Goal: Task Accomplishment & Management: Complete application form

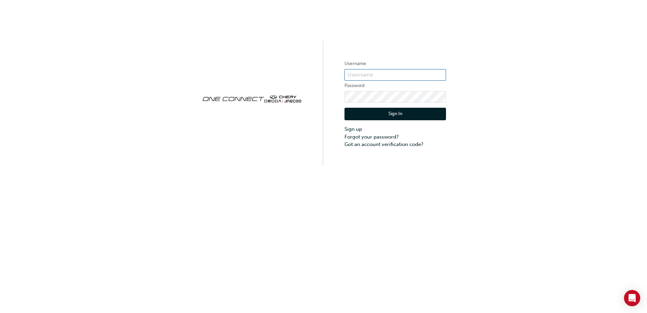
click at [392, 75] on input "text" at bounding box center [395, 75] width 102 height 12
drag, startPoint x: 392, startPoint y: 75, endPoint x: 383, endPoint y: 76, distance: 9.2
click at [383, 76] on input "text" at bounding box center [395, 75] width 102 height 12
click at [359, 130] on link "Sign up" at bounding box center [395, 129] width 102 height 8
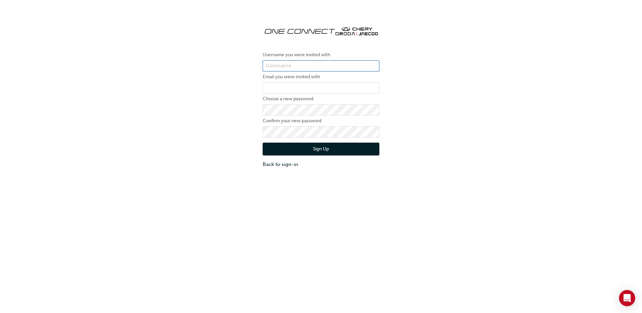
click at [293, 67] on input "text" at bounding box center [321, 66] width 117 height 12
type input "[EMAIL_ADDRESS][DOMAIN_NAME]"
click at [296, 89] on input "email" at bounding box center [321, 88] width 117 height 12
type input "[EMAIL_ADDRESS][DOMAIN_NAME]"
click at [339, 150] on button "Sign Up" at bounding box center [321, 148] width 117 height 13
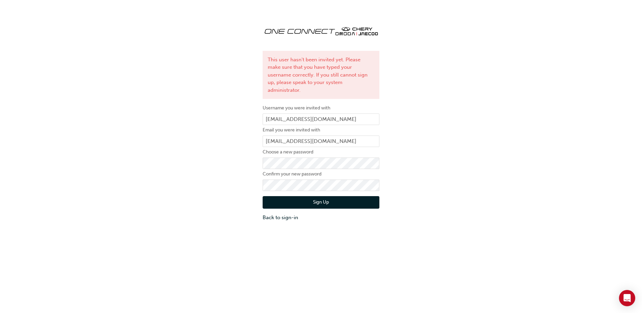
click at [192, 111] on div "This user hasn't been invited yet. Please make sure that you have typed your us…" at bounding box center [321, 120] width 642 height 211
click at [344, 113] on input "[EMAIL_ADDRESS][DOMAIN_NAME]" at bounding box center [321, 119] width 117 height 12
drag, startPoint x: 330, startPoint y: 111, endPoint x: 251, endPoint y: 114, distance: 79.2
click at [251, 114] on div "This user hasn't been invited yet. Please make sure that you have typed your us…" at bounding box center [321, 120] width 642 height 211
type input "S"
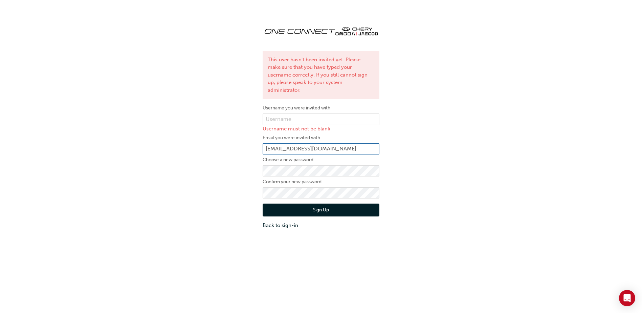
click at [334, 143] on input "[EMAIL_ADDRESS][DOMAIN_NAME]" at bounding box center [321, 149] width 117 height 12
click at [157, 157] on div "This user hasn't been invited yet. Please make sure that you have typed your us…" at bounding box center [321, 124] width 642 height 219
click at [287, 113] on input "text" at bounding box center [321, 119] width 117 height 12
paste input "[EMAIL_ADDRESS][DOMAIN_NAME]"
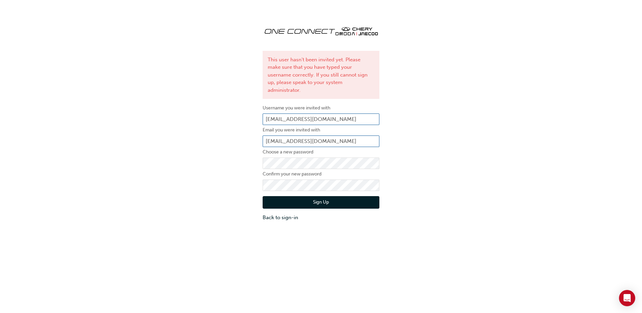
type input "[EMAIL_ADDRESS][DOMAIN_NAME]"
click at [333, 135] on input "[EMAIL_ADDRESS][DOMAIN_NAME]" at bounding box center [321, 141] width 117 height 12
drag, startPoint x: 338, startPoint y: 133, endPoint x: 262, endPoint y: 139, distance: 76.7
click at [262, 139] on div "This user hasn't been invited yet. Please make sure that you have typed your us…" at bounding box center [320, 120] width 127 height 211
paste input "savenell"
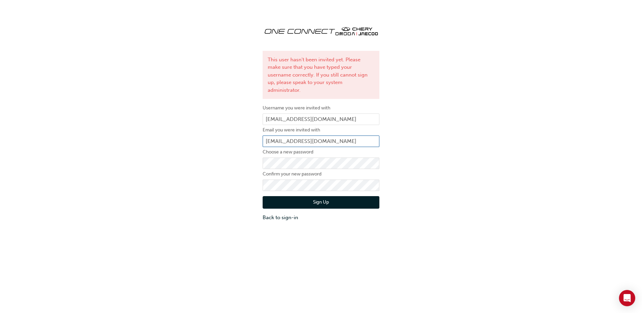
type input "[EMAIL_ADDRESS][DOMAIN_NAME]"
click at [438, 173] on div "This user hasn't been invited yet. Please make sure that you have typed your us…" at bounding box center [321, 120] width 642 height 211
click at [334, 196] on button "Sign Up" at bounding box center [321, 202] width 117 height 13
click at [333, 113] on input "[EMAIL_ADDRESS][DOMAIN_NAME]" at bounding box center [321, 119] width 117 height 12
drag, startPoint x: 333, startPoint y: 111, endPoint x: 260, endPoint y: 111, distance: 73.1
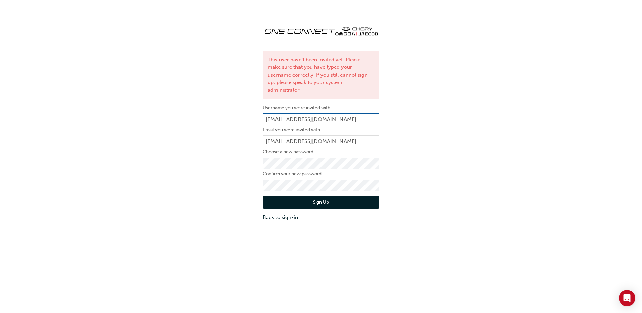
click at [260, 111] on div "This user hasn't been invited yet. Please make sure that you have typed your us…" at bounding box center [320, 120] width 127 height 211
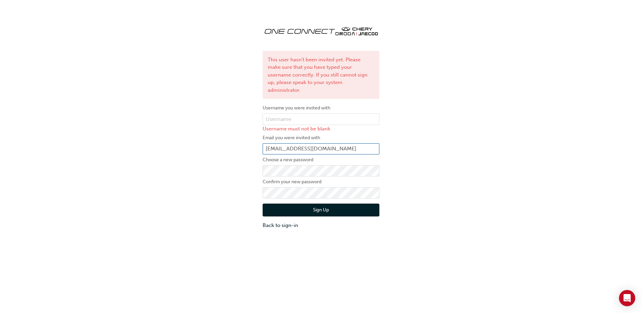
click at [333, 143] on input "[EMAIL_ADDRESS][DOMAIN_NAME]" at bounding box center [321, 149] width 117 height 12
drag, startPoint x: 317, startPoint y: 139, endPoint x: 255, endPoint y: 136, distance: 61.7
click at [250, 138] on div "This user hasn't been invited yet. Please make sure that you have typed your us…" at bounding box center [321, 124] width 642 height 219
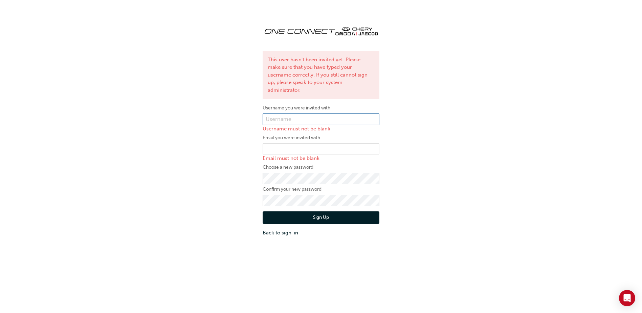
click at [325, 114] on input "text" at bounding box center [321, 119] width 117 height 12
type input "[EMAIL_ADDRESS][DOMAIN_NAME]"
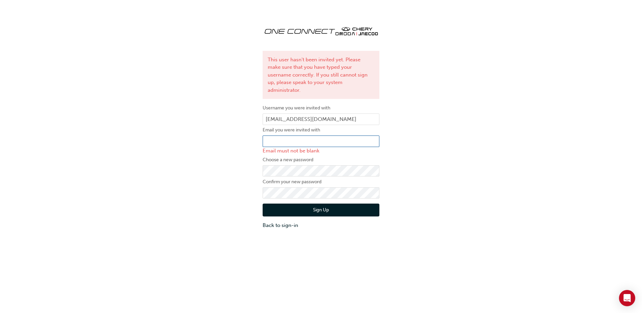
click at [312, 136] on input "email" at bounding box center [321, 141] width 117 height 12
type input "[EMAIL_ADDRESS][DOMAIN_NAME]"
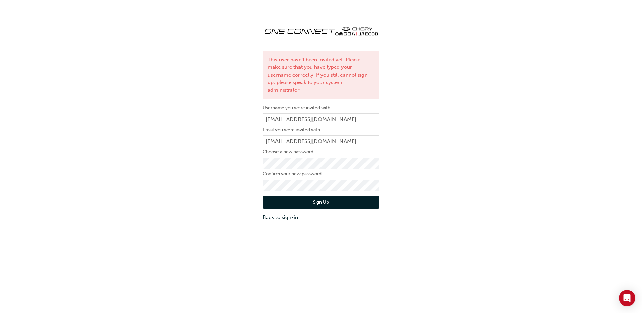
click at [308, 197] on button "Sign Up" at bounding box center [321, 202] width 117 height 13
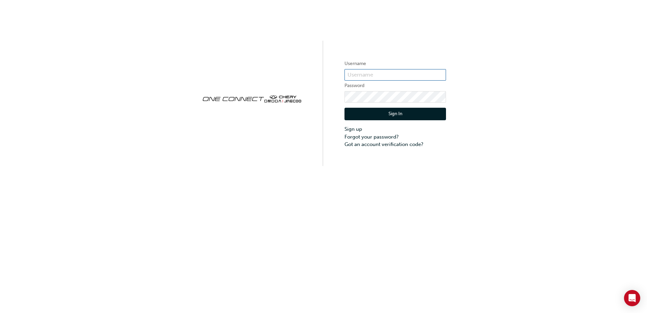
click at [386, 76] on input "text" at bounding box center [395, 75] width 102 height 12
type input "[EMAIL_ADDRESS][DOMAIN_NAME]"
click at [380, 137] on link "Forgot your password?" at bounding box center [395, 137] width 102 height 8
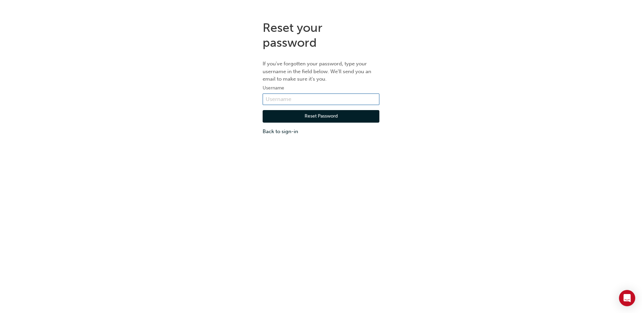
click at [295, 101] on input "text" at bounding box center [321, 99] width 117 height 12
type input "[EMAIL_ADDRESS][DOMAIN_NAME]"
click at [325, 117] on button "Reset Password" at bounding box center [321, 116] width 117 height 13
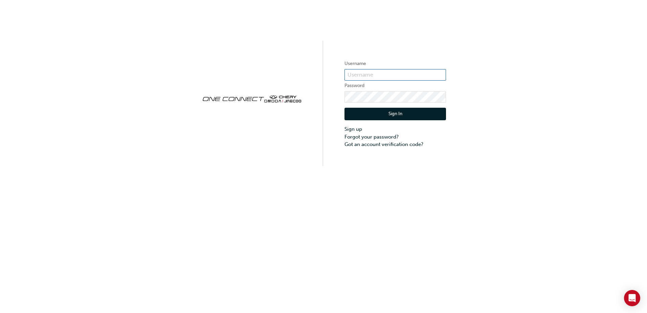
click at [370, 72] on input "text" at bounding box center [395, 75] width 102 height 12
type input "[EMAIL_ADDRESS][DOMAIN_NAME]"
click at [414, 111] on button "Sign In" at bounding box center [395, 114] width 102 height 13
